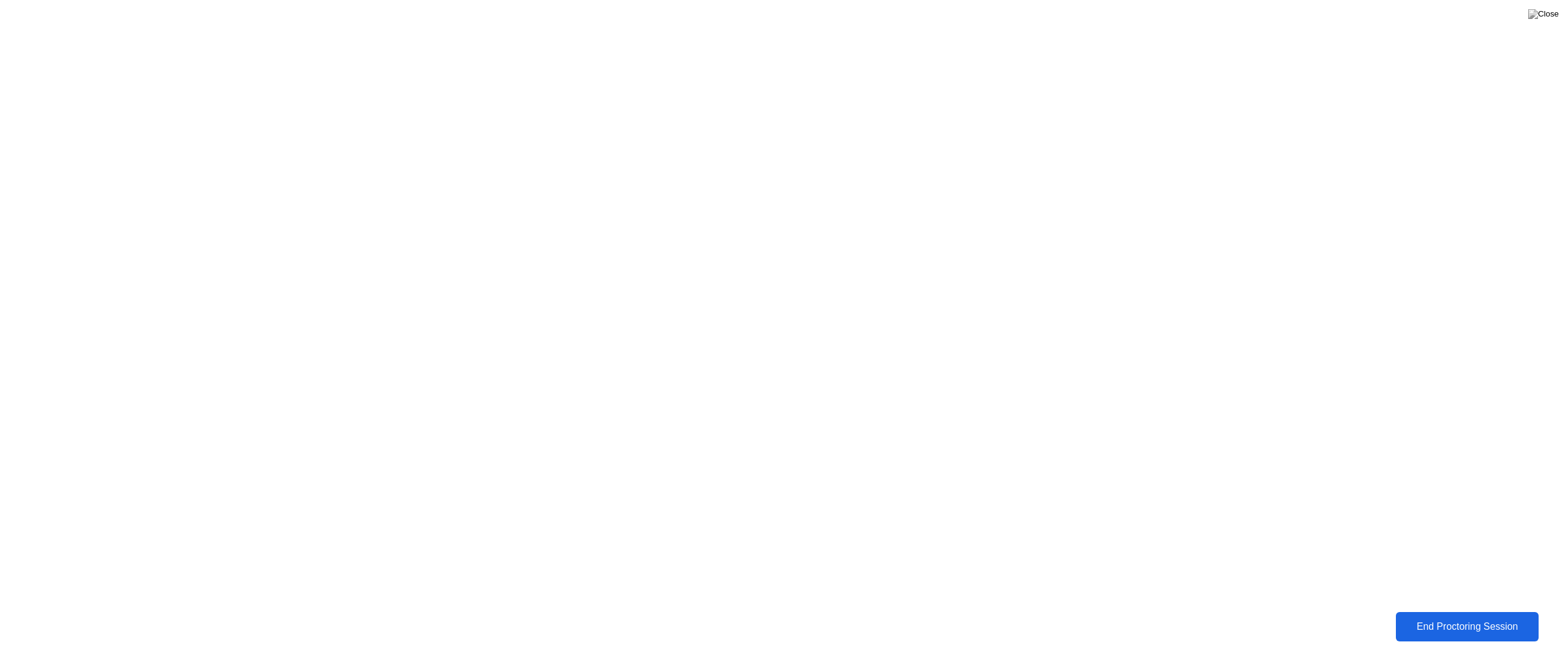
click at [1448, 635] on button "End Proctoring Session" at bounding box center [1467, 627] width 143 height 29
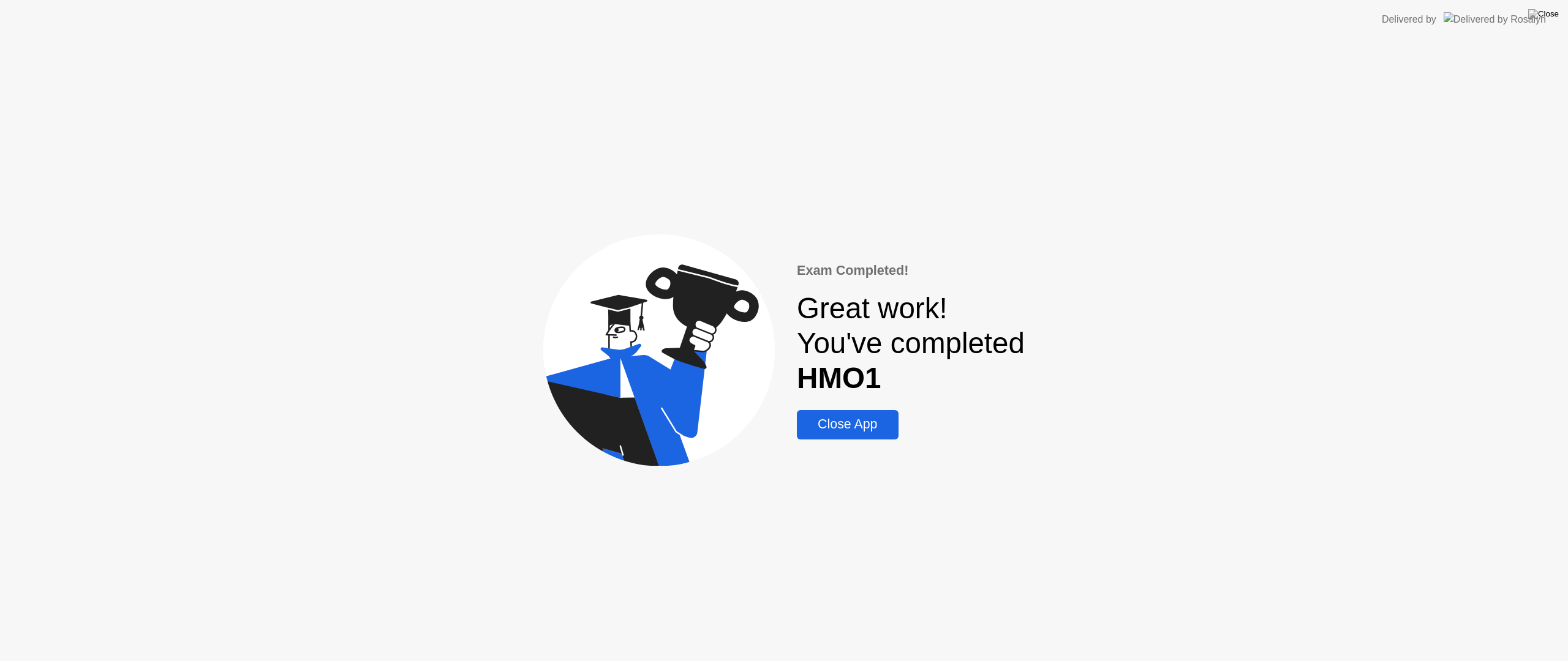
click at [824, 426] on div "Close App" at bounding box center [847, 425] width 94 height 15
